Goal: Find contact information: Find contact information

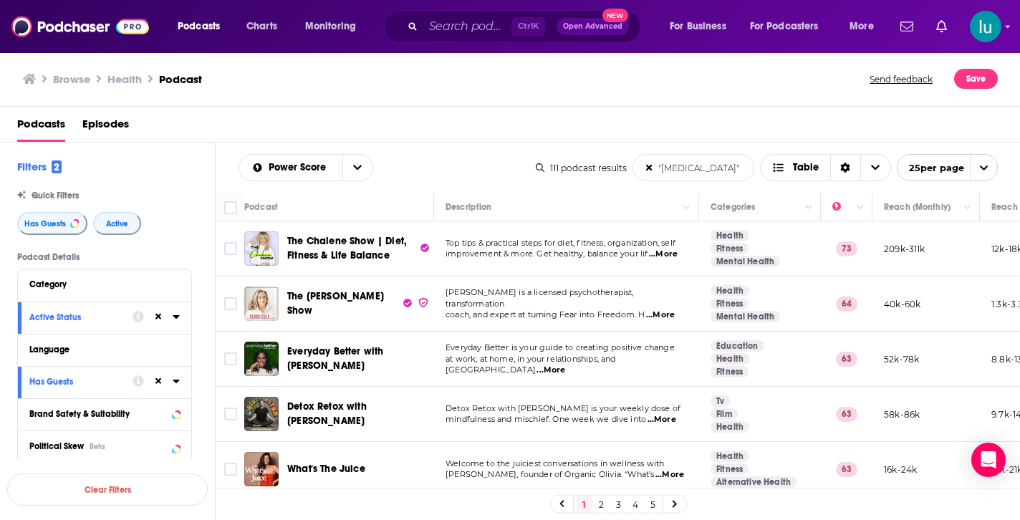
scroll to position [1278, 0]
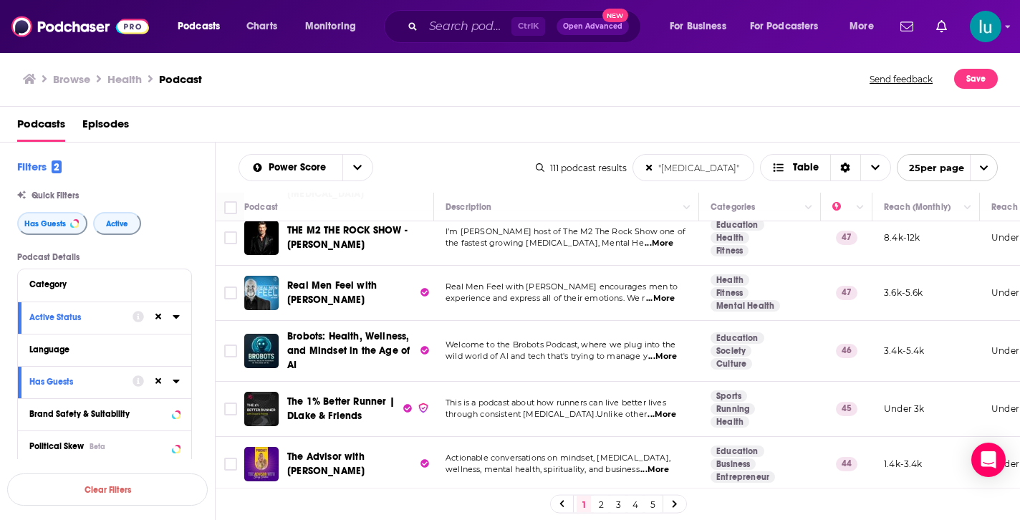
click at [225, 417] on td at bounding box center [230, 409] width 29 height 55
click at [226, 415] on td at bounding box center [230, 409] width 29 height 55
click at [229, 417] on td at bounding box center [230, 409] width 29 height 55
click at [232, 472] on td at bounding box center [230, 464] width 29 height 54
click at [673, 502] on icon at bounding box center [674, 504] width 4 height 7
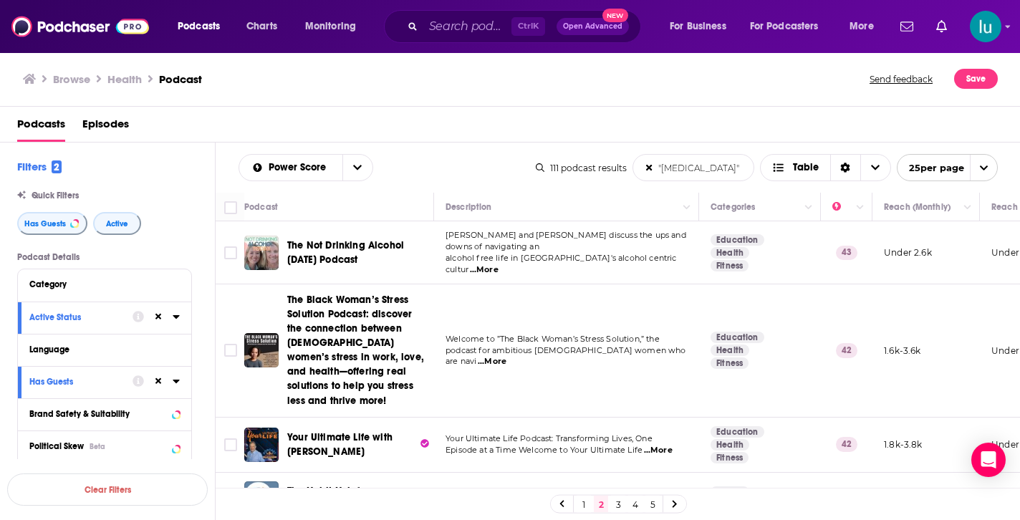
click at [581, 505] on link "1" at bounding box center [583, 504] width 14 height 17
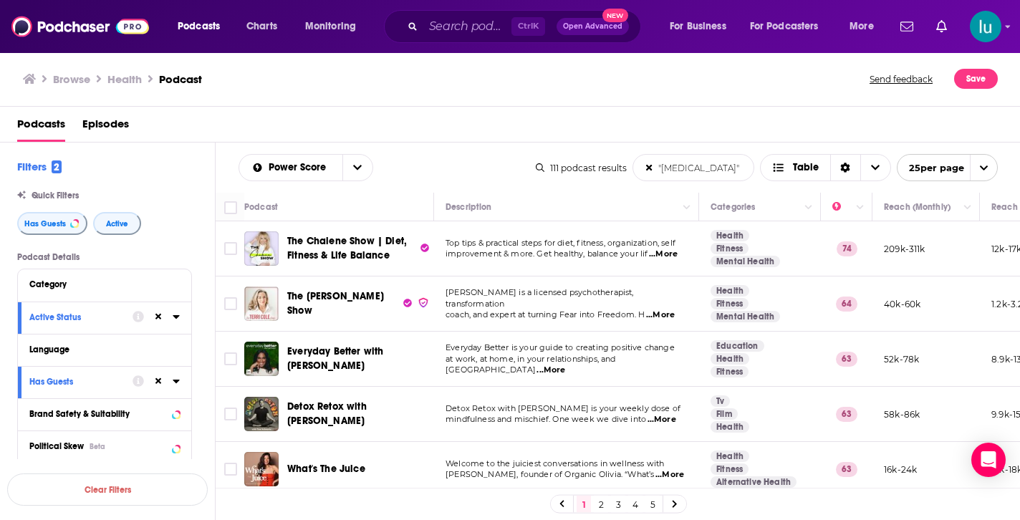
click at [228, 379] on td at bounding box center [230, 359] width 29 height 55
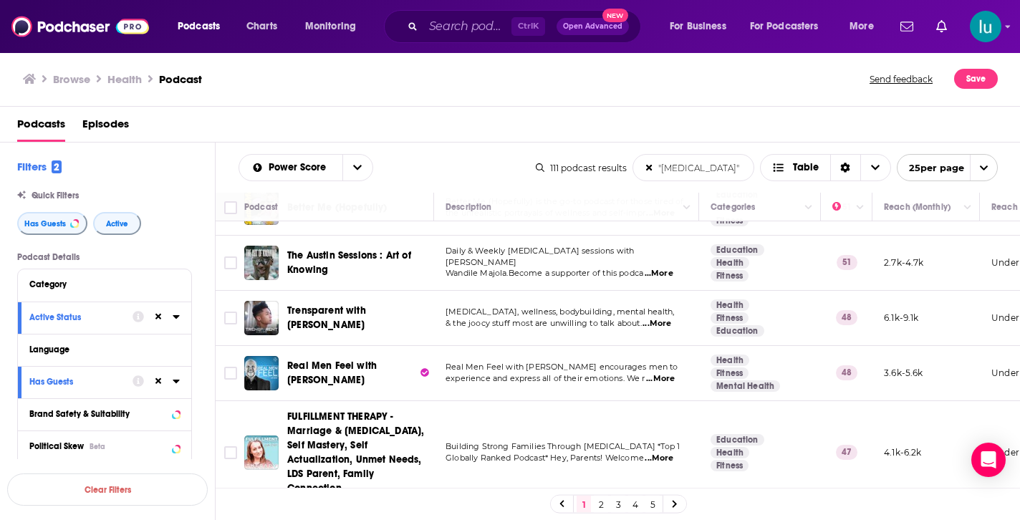
scroll to position [917, 0]
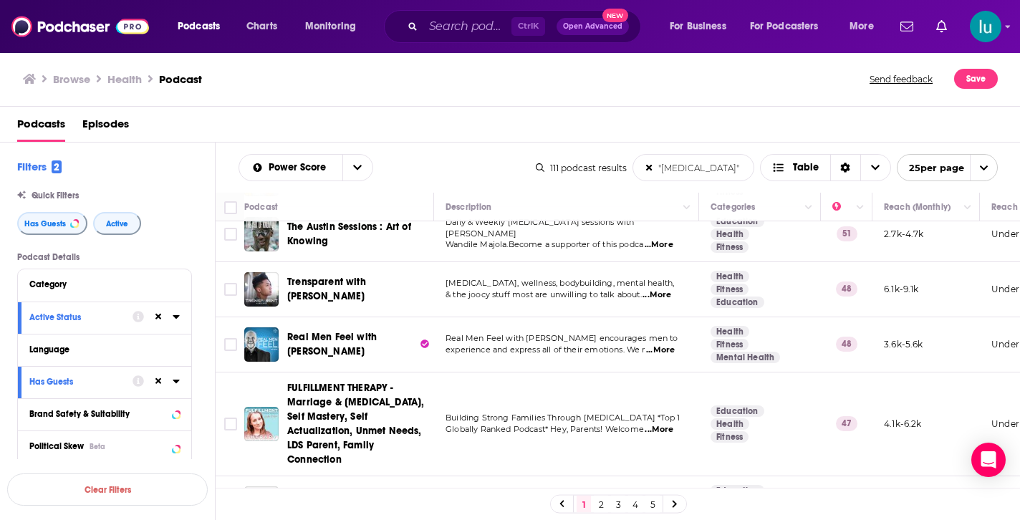
click at [667, 345] on span "...More" at bounding box center [660, 349] width 29 height 11
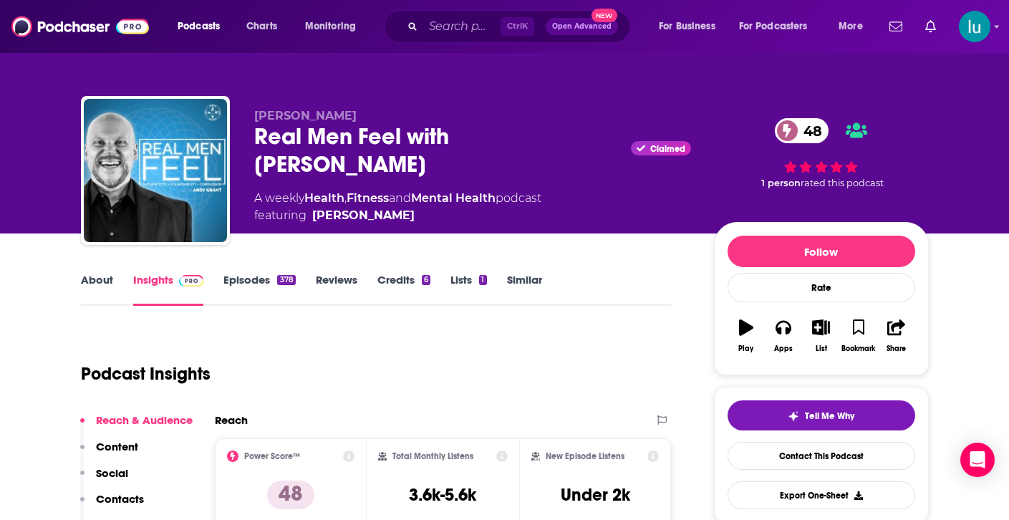
click at [490, 142] on div "Real Men Feel with Andy Grant Claimed 48" at bounding box center [472, 150] width 437 height 56
click at [330, 136] on div "Real Men Feel with Andy Grant Claimed 48" at bounding box center [472, 150] width 437 height 56
click at [434, 144] on div "Real Men Feel with Andy Grant Claimed 48" at bounding box center [472, 150] width 437 height 56
click at [417, 349] on div "Podcast Insights" at bounding box center [370, 365] width 579 height 73
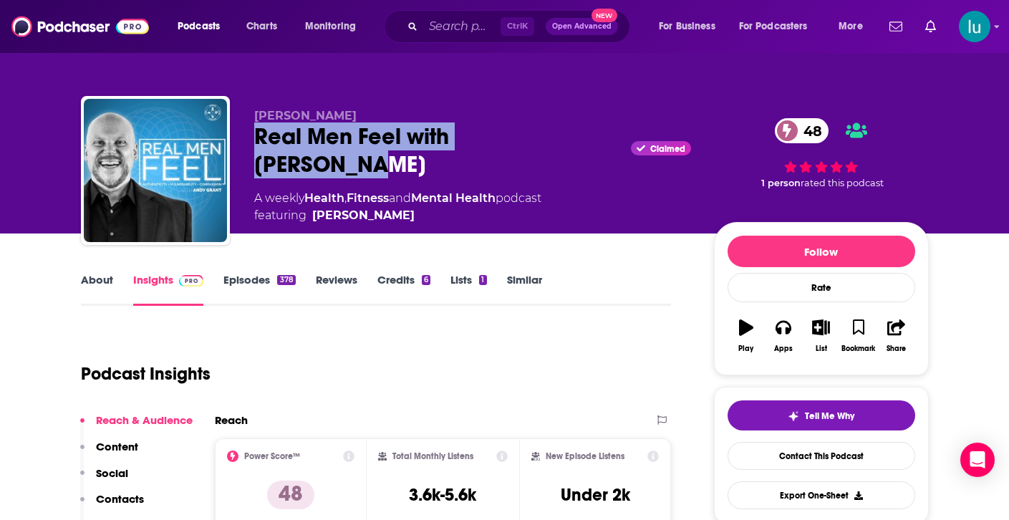
drag, startPoint x: 359, startPoint y: 126, endPoint x: 283, endPoint y: 138, distance: 76.9
click at [256, 132] on div "Real Men Feel with Andy Grant Claimed 48" at bounding box center [472, 150] width 437 height 56
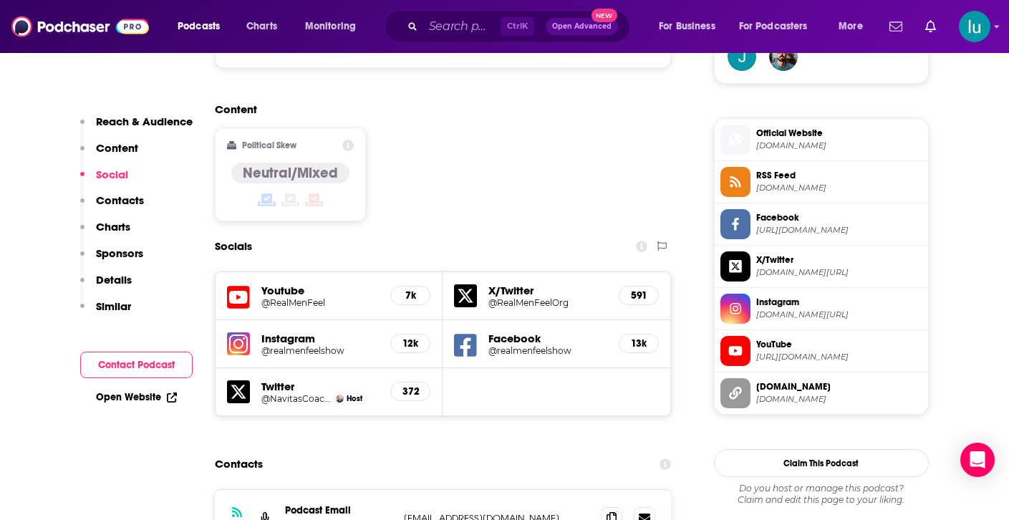
scroll to position [1117, 0]
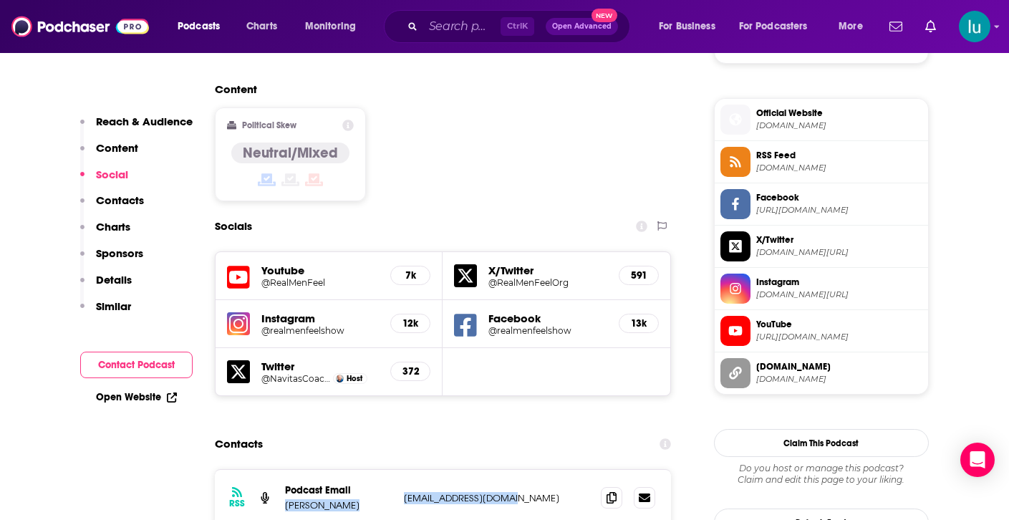
drag, startPoint x: 497, startPoint y: 423, endPoint x: 410, endPoint y: 430, distance: 86.9
click at [397, 470] on div "RSS Podcast Email Andy Grant realmenfeel@gmail.com realmenfeel@gmail.com" at bounding box center [443, 498] width 457 height 56
copy div "Andy Grant realmenfeel@gmail.com"
